Goal: Task Accomplishment & Management: Use online tool/utility

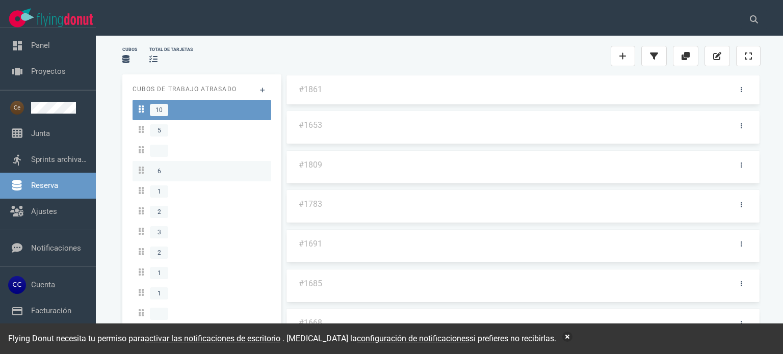
click at [239, 165] on div "6" at bounding box center [202, 171] width 126 height 12
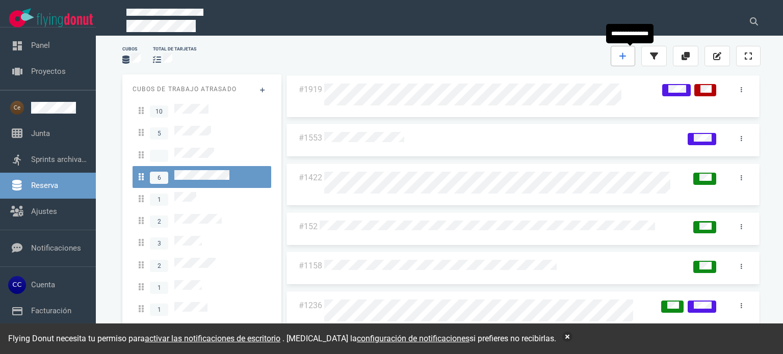
click at [620, 58] on link at bounding box center [623, 56] width 24 height 20
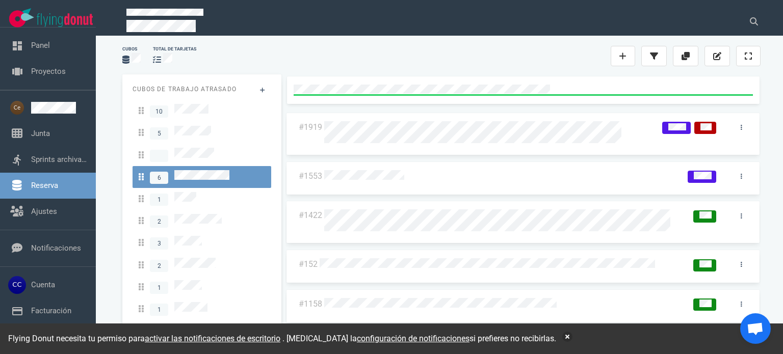
click at [383, 74] on div "#1919 #1553 #1422 #152 #1158 #1236" at bounding box center [523, 207] width 479 height 271
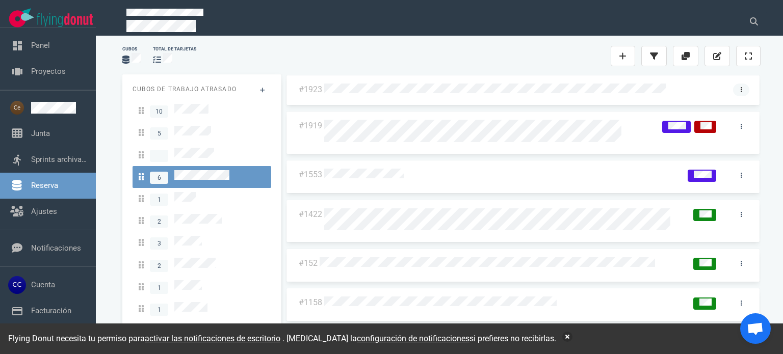
click at [739, 92] on link at bounding box center [741, 90] width 16 height 13
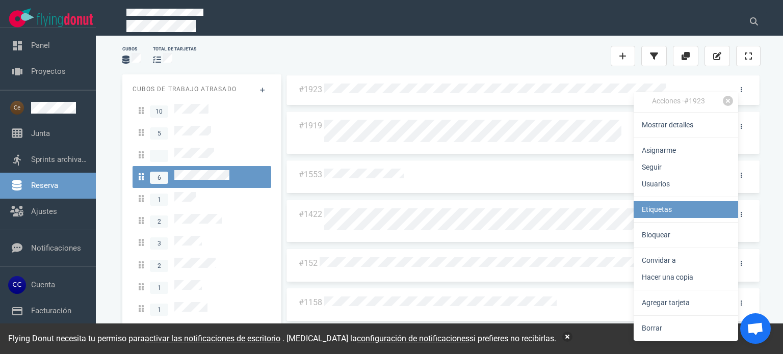
click at [662, 213] on font "Etiquetas" at bounding box center [657, 210] width 30 height 8
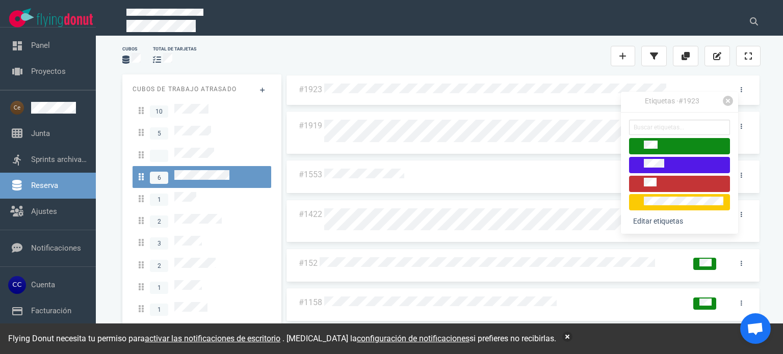
click at [668, 189] on span at bounding box center [679, 184] width 101 height 16
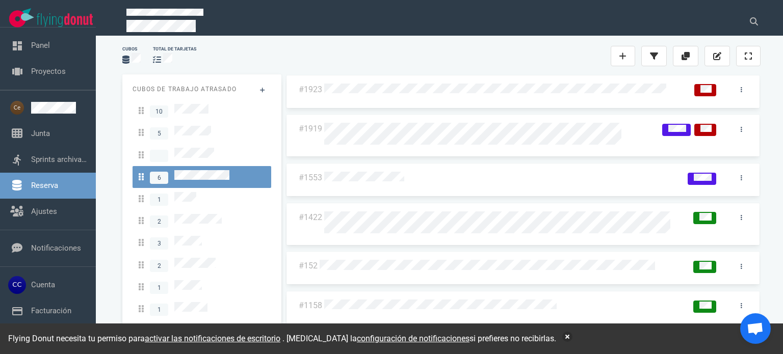
click at [485, 58] on div at bounding box center [508, 56] width 205 height 12
